Goal: Communication & Community: Ask a question

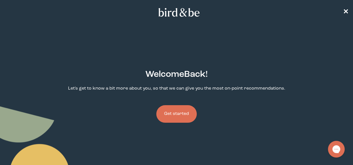
click at [181, 105] on button "Get started" at bounding box center [176, 114] width 40 height 18
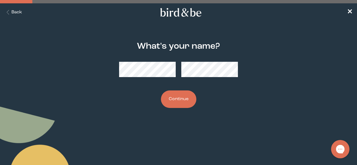
click at [334, 150] on button "Chat with us" at bounding box center [340, 149] width 18 height 18
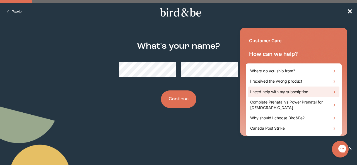
click at [287, 92] on h1 "I need help with my subscription" at bounding box center [279, 92] width 58 height 6
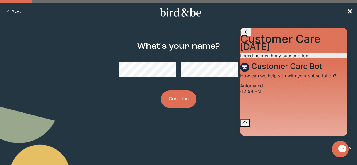
click at [280, 94] on div "· 12:54 PM" at bounding box center [293, 92] width 107 height 6
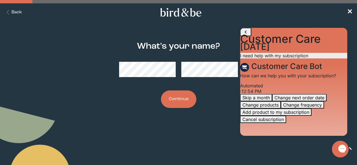
click at [247, 149] on div "Jump to the latest message" at bounding box center [244, 152] width 5 height 6
click at [310, 94] on button "Change next order date" at bounding box center [299, 97] width 54 height 7
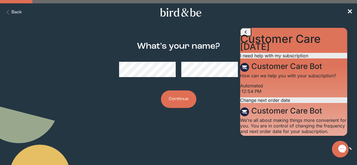
scroll to position [133, 0]
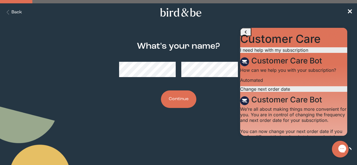
scroll to position [193, 0]
drag, startPoint x: 287, startPoint y: 126, endPoint x: 324, endPoint y: 129, distance: 36.7
type textarea "I cant access my online account, it says that theres multiple accesses to the a…"
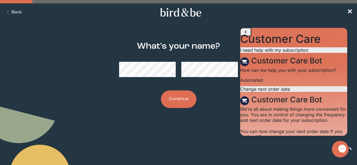
type input "[EMAIL_ADDRESS][PERSON_NAME][DOMAIN_NAME]"
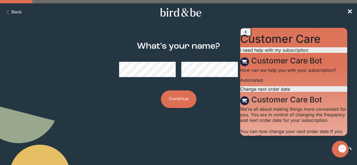
type textarea "no"
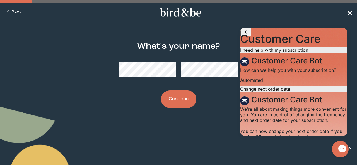
click at [347, 9] on body "plus-circle minus-circle close-circle Bird & Be Logo Bird & Be Logo arrow-left …" at bounding box center [178, 82] width 357 height 165
